Goal: Transaction & Acquisition: Purchase product/service

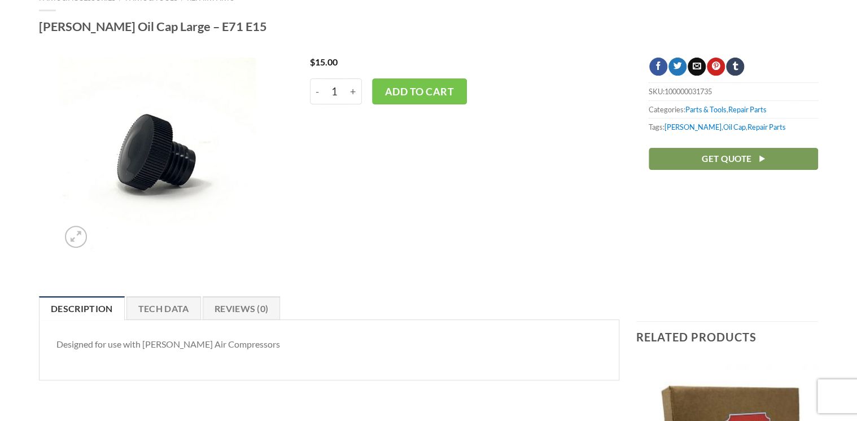
scroll to position [97, 0]
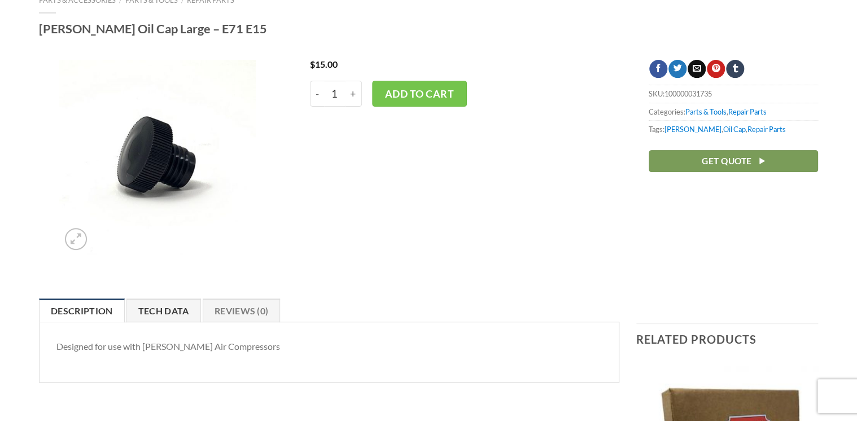
click at [148, 307] on link "Tech Data" at bounding box center [163, 311] width 75 height 24
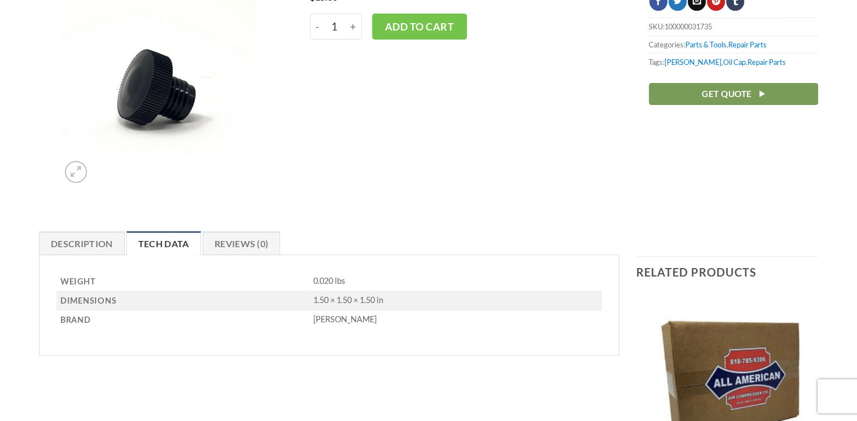
scroll to position [181, 0]
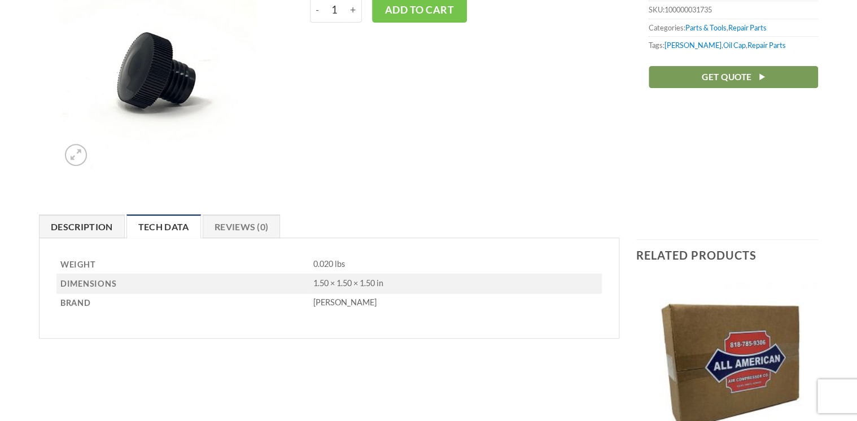
click at [67, 218] on link "Description" at bounding box center [82, 227] width 86 height 24
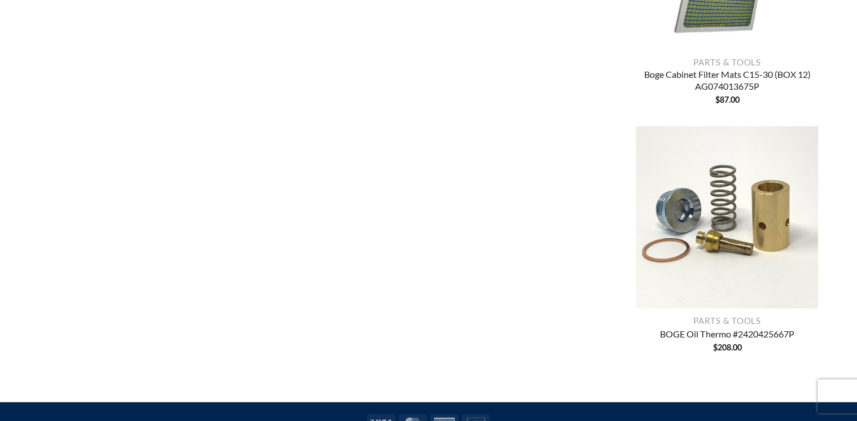
scroll to position [1165, 0]
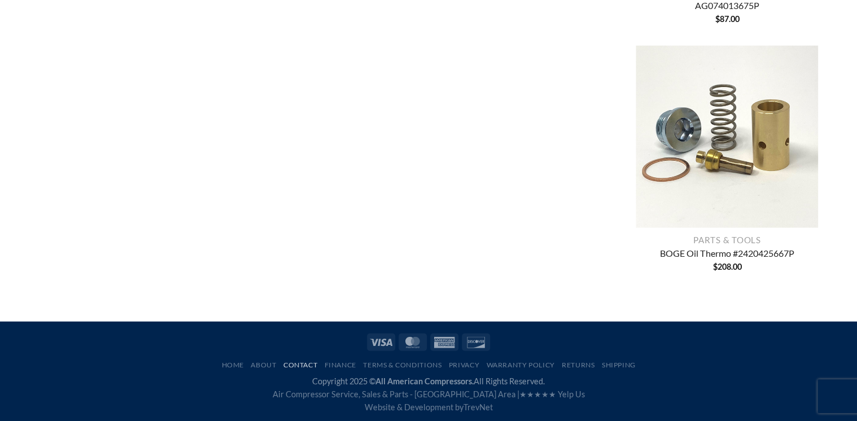
click at [293, 364] on link "Contact" at bounding box center [300, 365] width 34 height 8
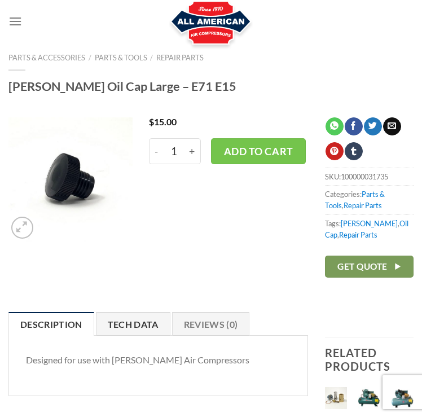
click at [128, 320] on link "Tech Data" at bounding box center [133, 324] width 75 height 24
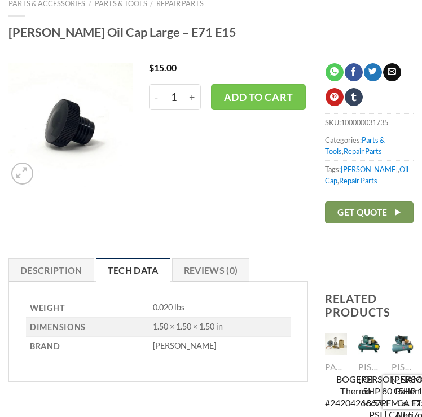
scroll to position [54, 0]
click at [48, 272] on link "Description" at bounding box center [51, 270] width 86 height 24
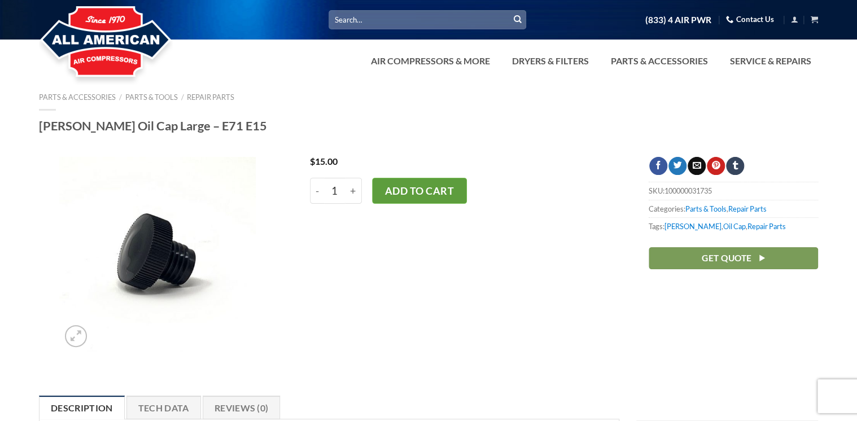
click at [422, 194] on button "Add to cart" at bounding box center [419, 191] width 95 height 26
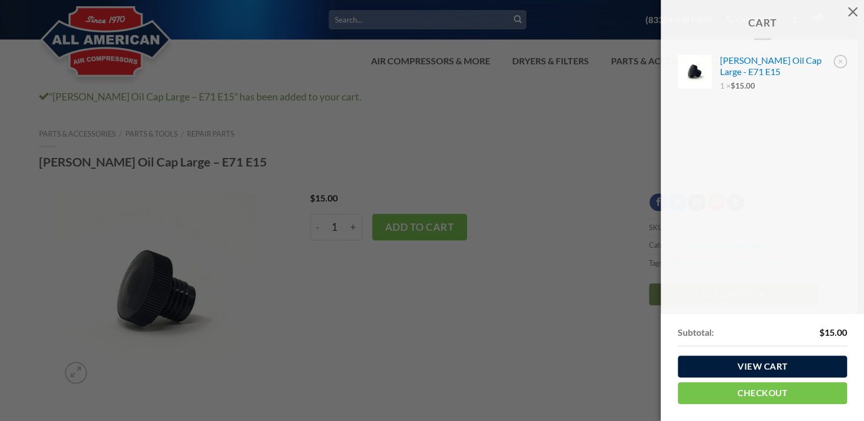
click at [777, 369] on link "View cart" at bounding box center [761, 367] width 169 height 22
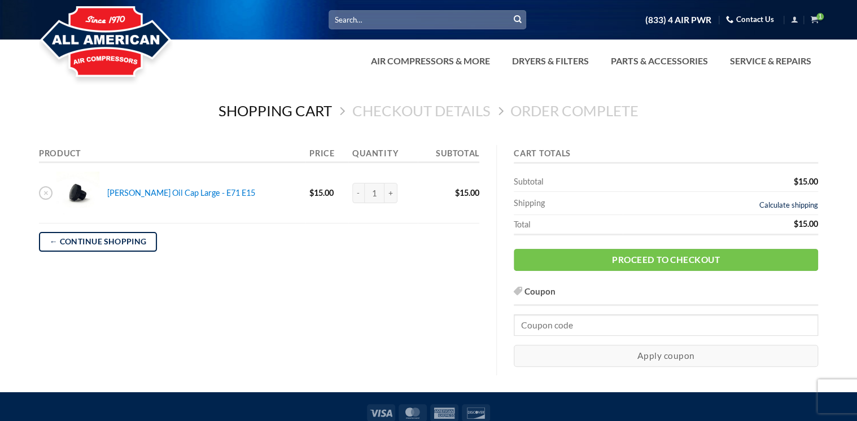
click at [775, 207] on link "Calculate shipping" at bounding box center [788, 204] width 59 height 9
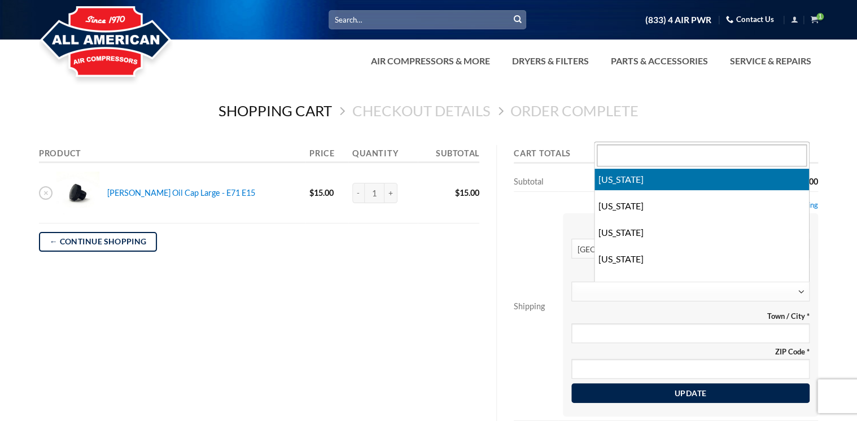
click at [728, 293] on span at bounding box center [690, 292] width 238 height 20
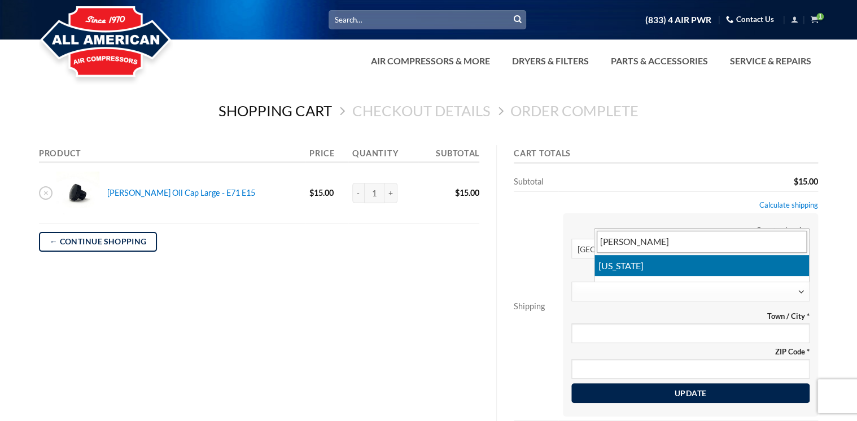
type input "flor"
select select "FL"
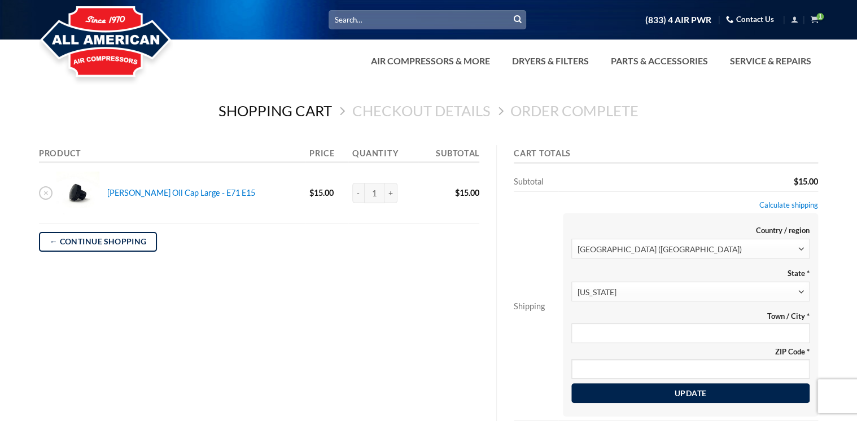
click at [698, 338] on section "Country / region Select a country / region… United States (US) United States (U…" at bounding box center [690, 314] width 255 height 203
click at [698, 338] on input "Town / City *" at bounding box center [690, 333] width 238 height 20
type input "kissimmee"
click at [701, 371] on input "ZIP Code *" at bounding box center [690, 369] width 238 height 20
type input "34758"
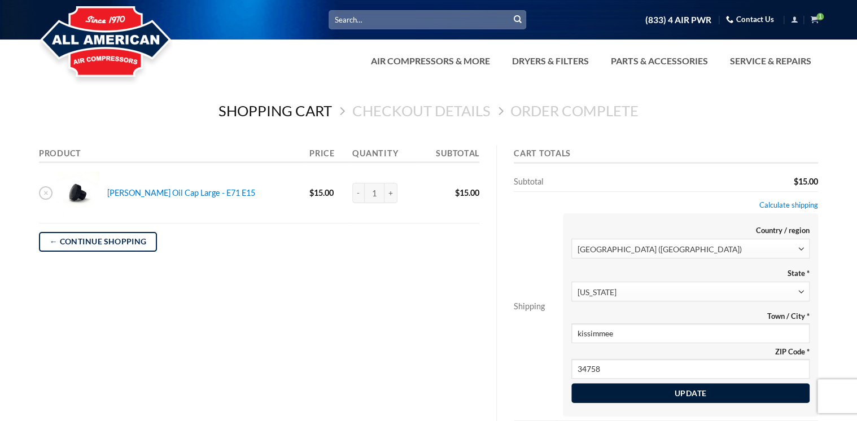
click at [605, 395] on button "Update" at bounding box center [690, 393] width 238 height 20
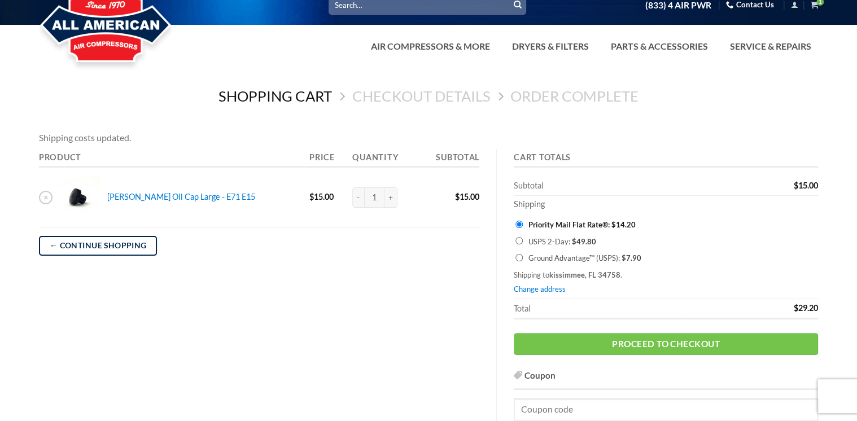
scroll to position [15, 0]
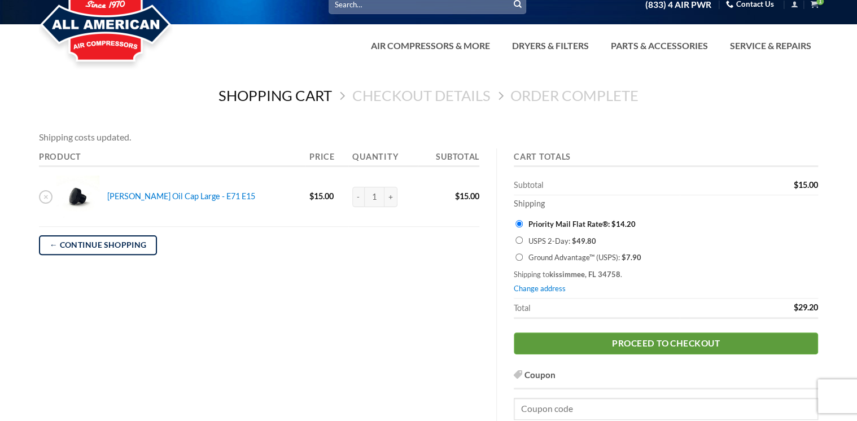
click at [620, 335] on link "Proceed to checkout" at bounding box center [666, 344] width 304 height 22
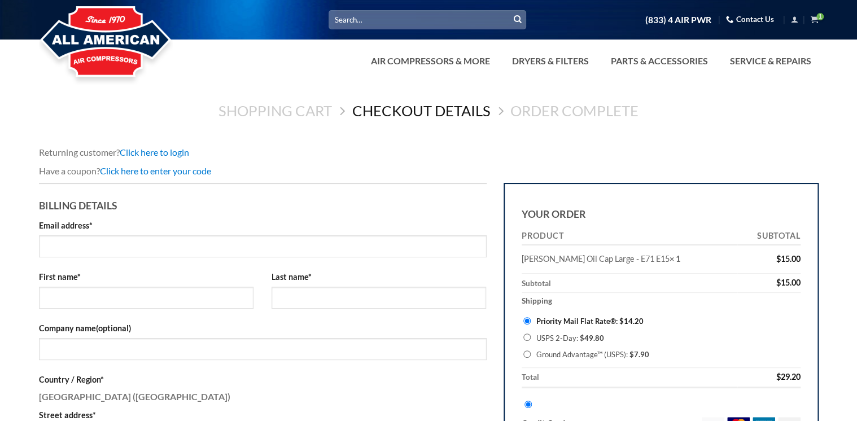
select select "FL"
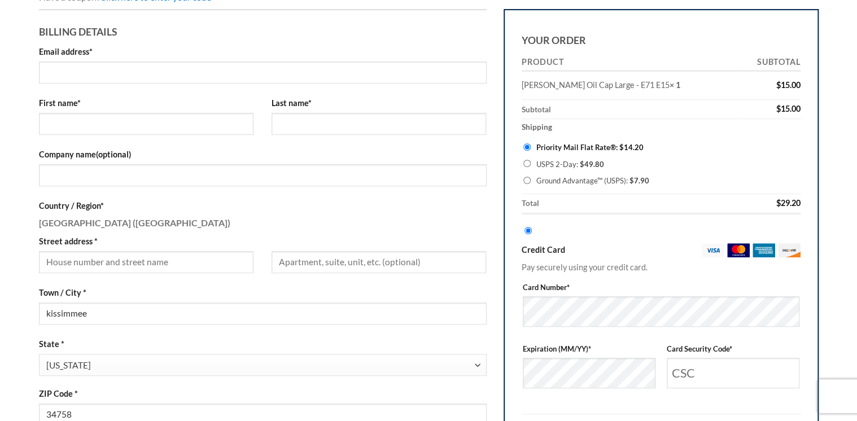
scroll to position [174, 0]
click at [159, 77] on input "Email address *" at bounding box center [263, 73] width 448 height 22
type input "[US_STATE][EMAIL_ADDRESS][DOMAIN_NAME]"
type input "Cheyenne"
type input "[PERSON_NAME]"
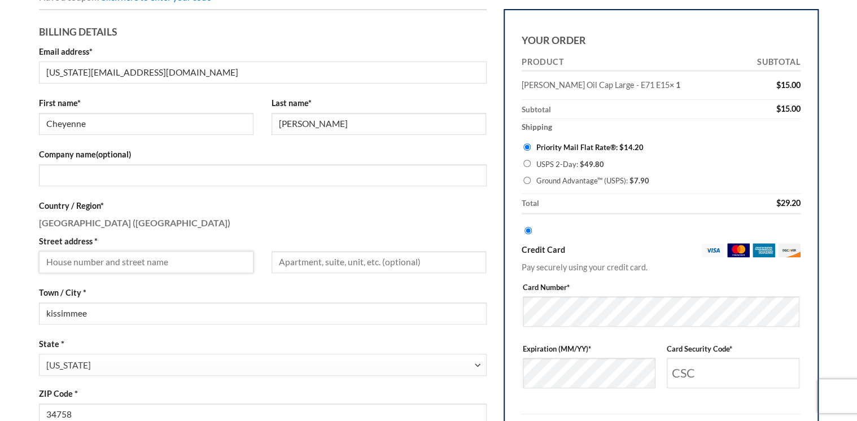
type input "[US_STATE][EMAIL_ADDRESS][DOMAIN_NAME]"
click at [156, 168] on input "Company name (optional)" at bounding box center [263, 175] width 448 height 22
type input "Automotive Lift Services"
type input "14177391812"
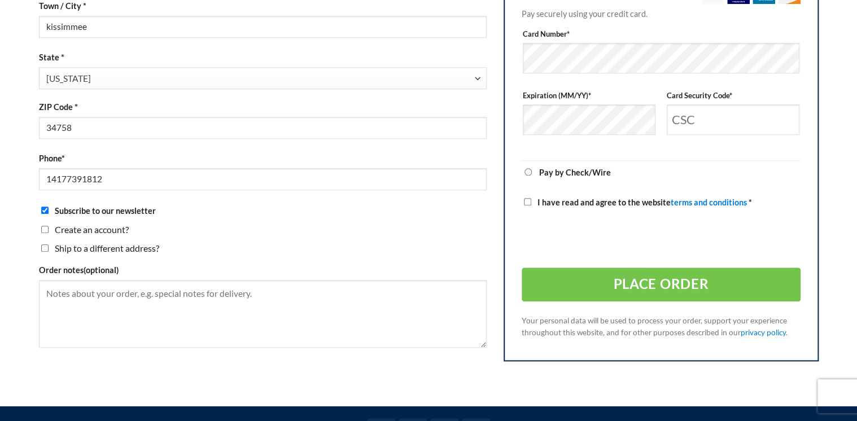
scroll to position [474, 0]
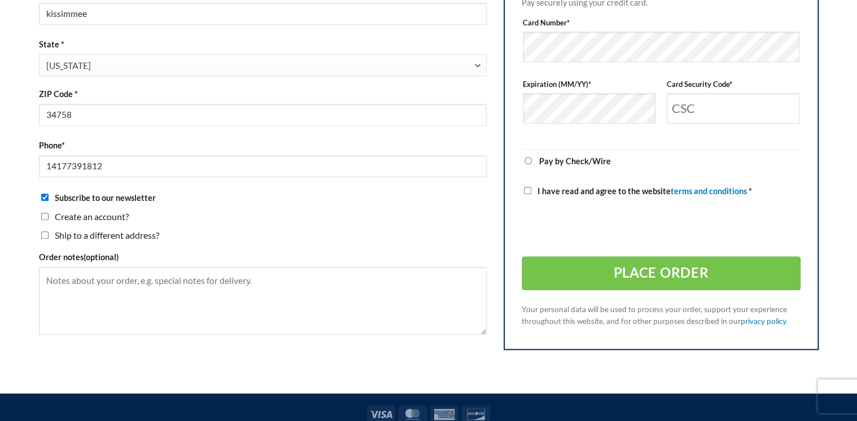
click at [46, 196] on input "Subscribe to our newsletter" at bounding box center [44, 197] width 7 height 7
checkbox input "false"
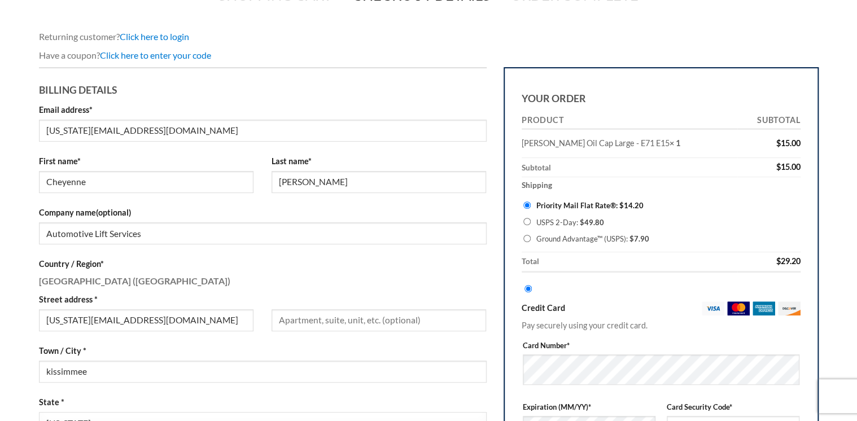
scroll to position [115, 0]
click at [251, 256] on div "Email address * [US_STATE][EMAIL_ADDRESS][DOMAIN_NAME] First name * Cheyenne La…" at bounding box center [263, 324] width 448 height 441
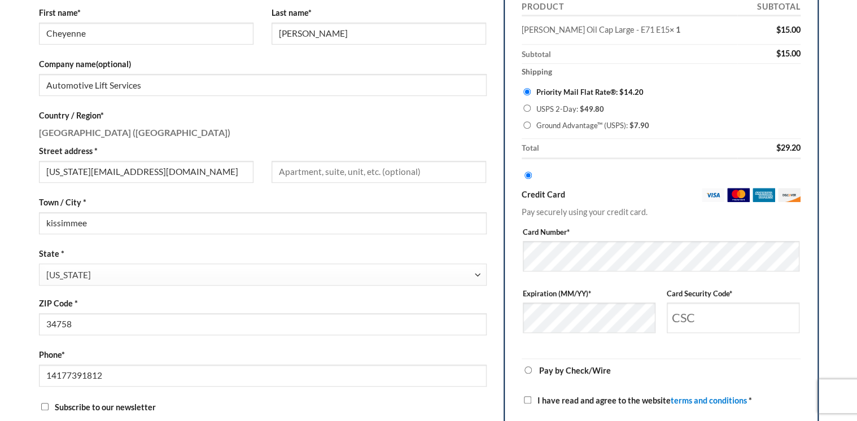
scroll to position [264, 0]
click at [610, 211] on p "Pay securely using your credit card." at bounding box center [661, 212] width 279 height 13
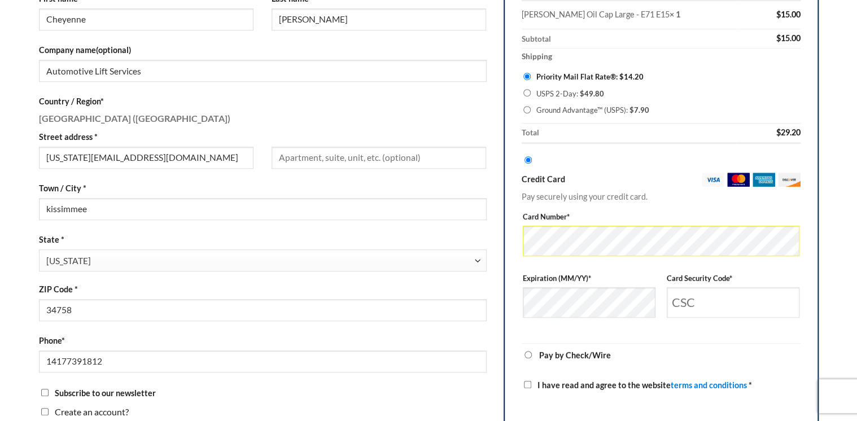
scroll to position [279, 0]
